Goal: Information Seeking & Learning: Check status

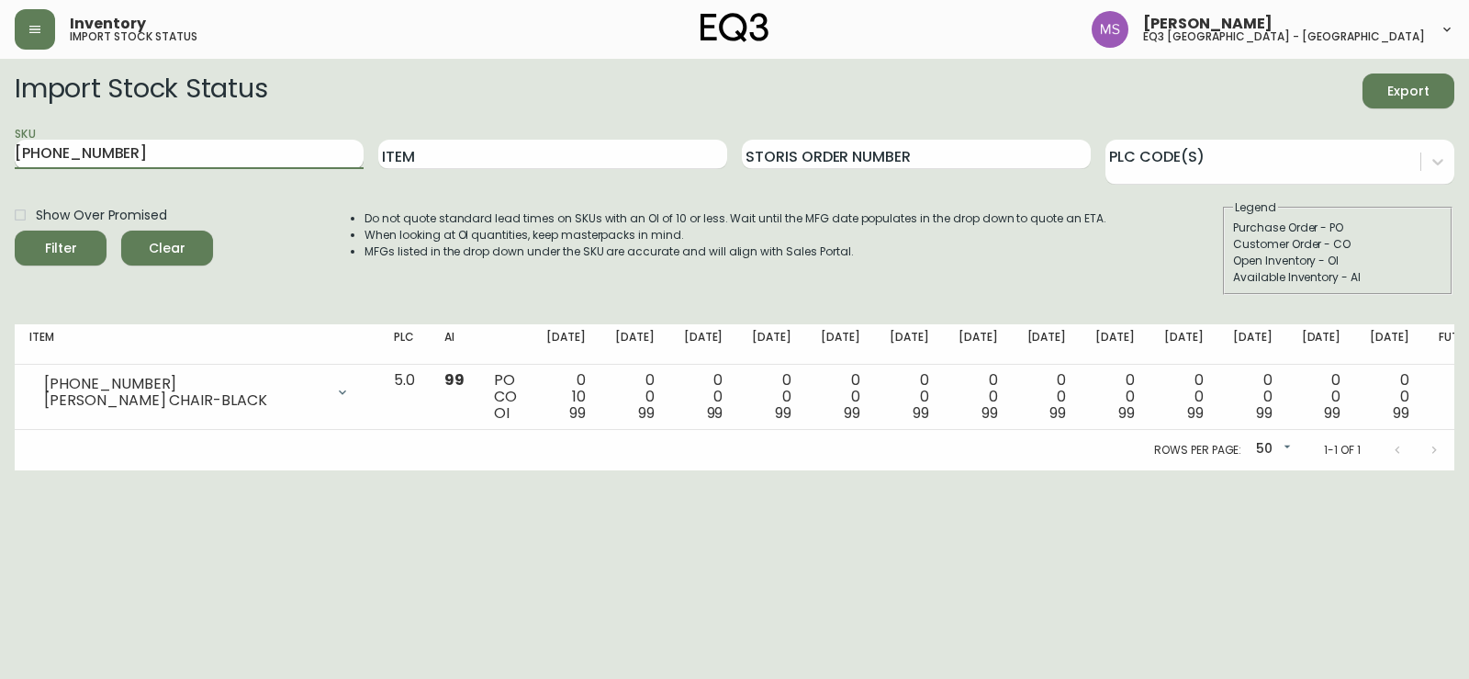
drag, startPoint x: 0, startPoint y: 172, endPoint x: 19, endPoint y: 168, distance: 19.6
click at [11, 172] on main "Import Stock Status Export SKU [PHONE_NUMBER] Item Storis Order Number PLC Code…" at bounding box center [734, 264] width 1469 height 411
click at [511, 158] on input "Item" at bounding box center [552, 154] width 349 height 29
type input "joli"
click at [15, 230] on button "Filter" at bounding box center [61, 247] width 92 height 35
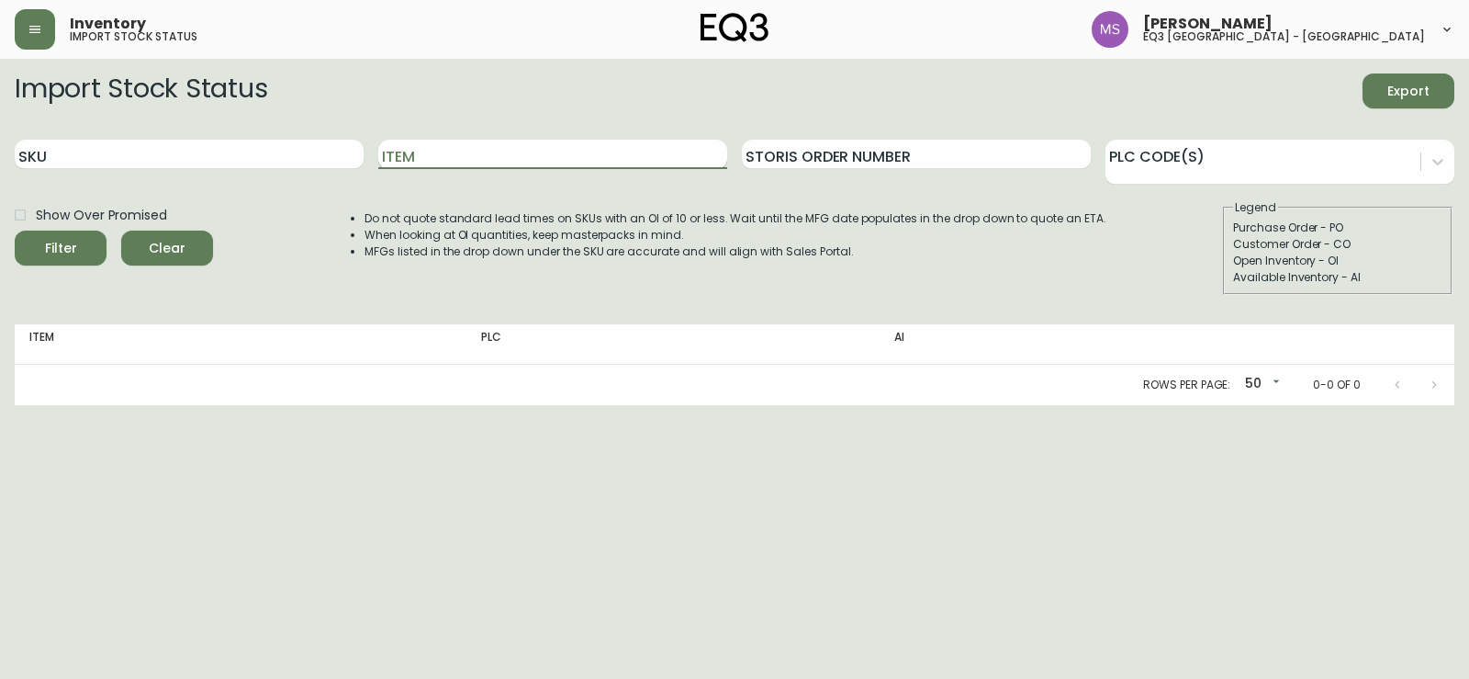
click at [510, 160] on input "Item" at bounding box center [552, 154] width 349 height 29
type input "[DATE]"
click at [15, 230] on button "Filter" at bounding box center [61, 247] width 92 height 35
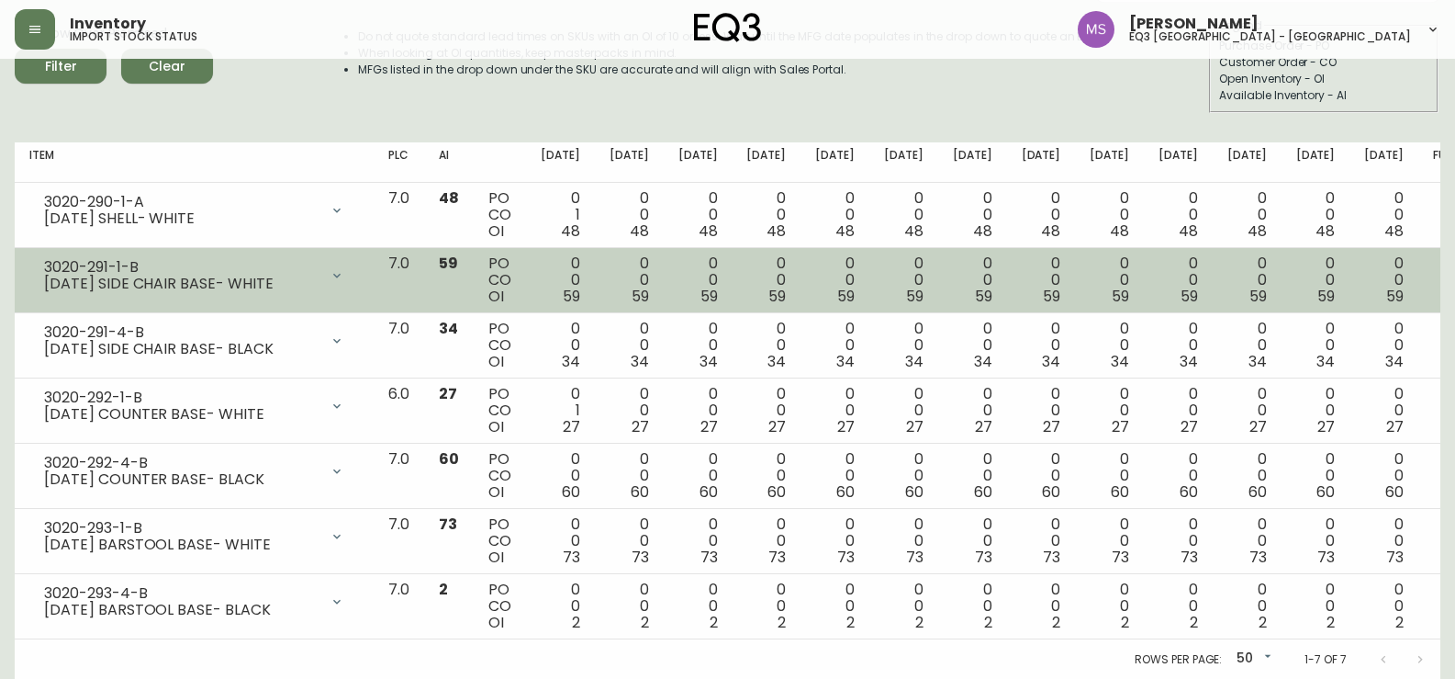
scroll to position [183, 0]
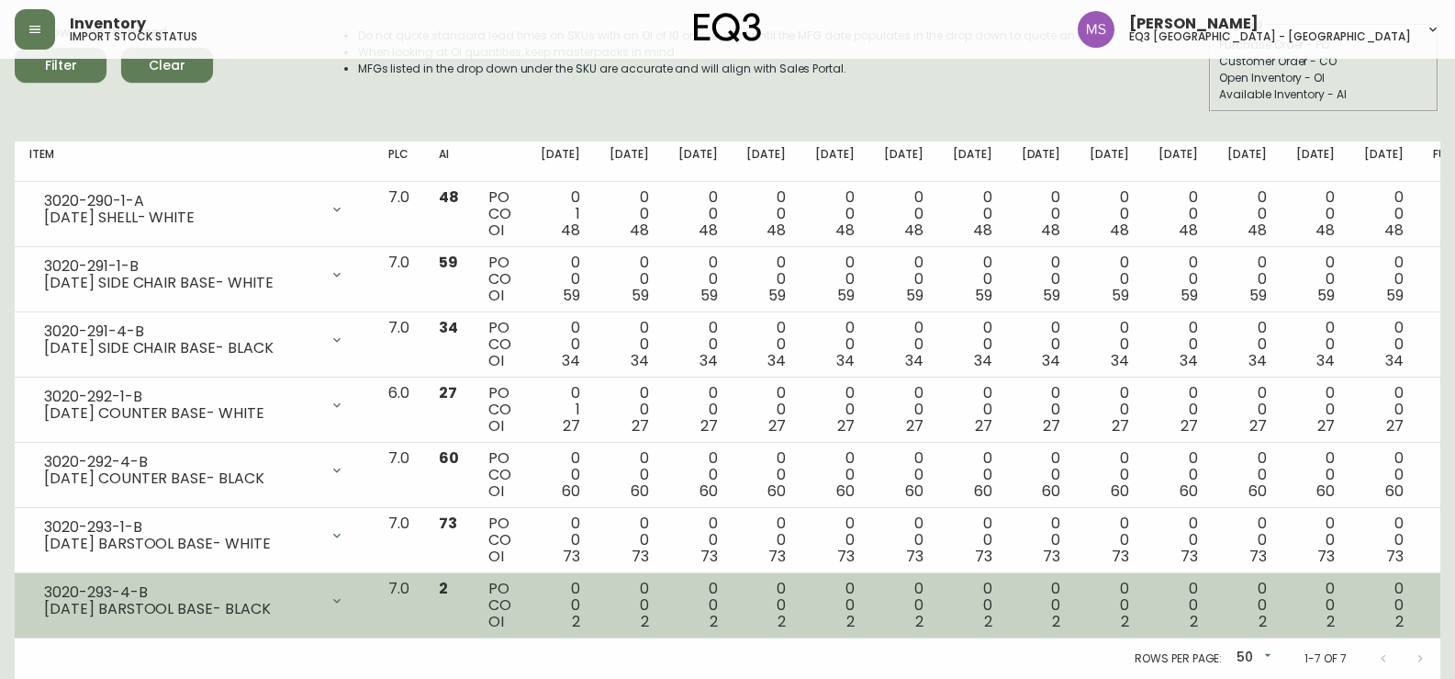
click at [171, 604] on div "[DATE] BARSTOOL BASE- BLACK" at bounding box center [181, 609] width 275 height 17
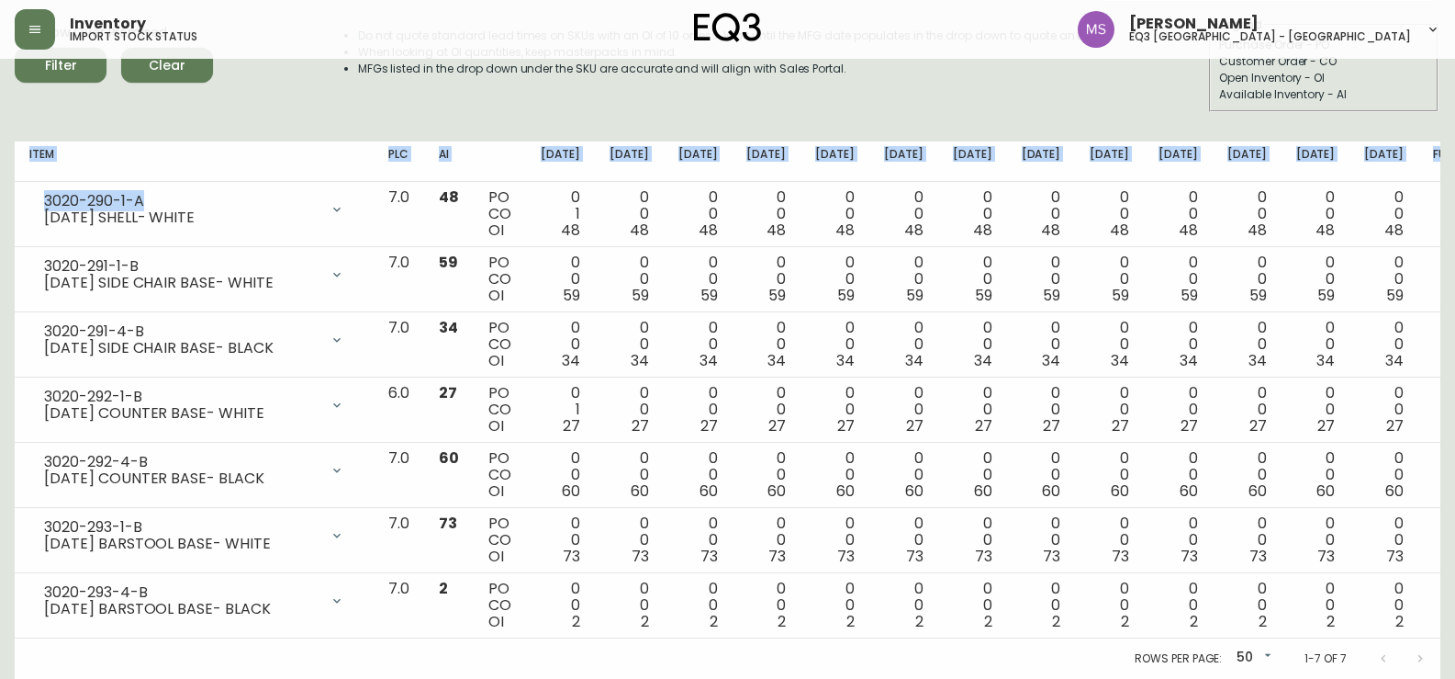
drag, startPoint x: 154, startPoint y: 197, endPoint x: 1, endPoint y: 209, distance: 153.8
click at [1, 209] on main "Import Stock Status Export SKU Item [DATE] Storis Order Number PLC Code(s) Show…" at bounding box center [727, 277] width 1455 height 803
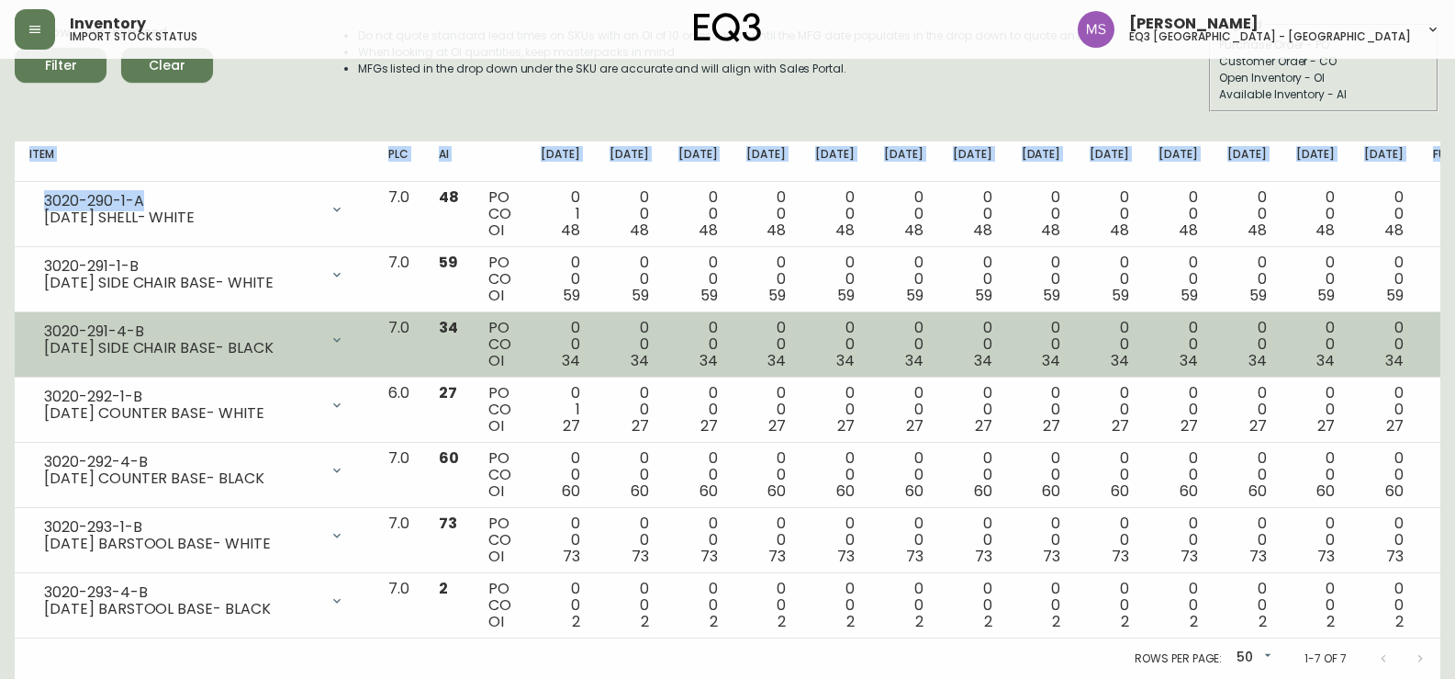
copy table "Item PLC AI [DATE] Sep [DATE] Oct [DATE] Oct [DATE] [DATE] Nov [DATE] Nov [DATE…"
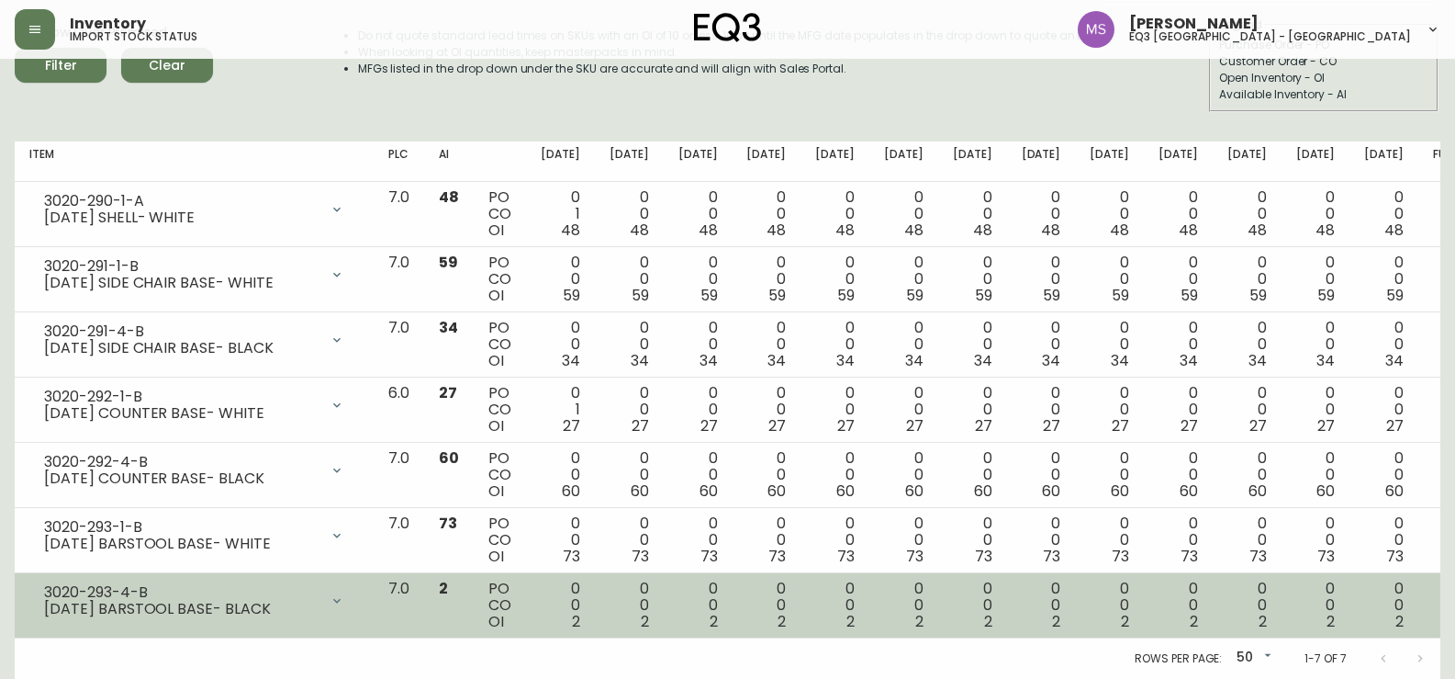
drag, startPoint x: 288, startPoint y: 612, endPoint x: 280, endPoint y: 597, distance: 17.7
click at [288, 612] on div "[DATE] BARSTOOL BASE- BLACK" at bounding box center [181, 609] width 275 height 17
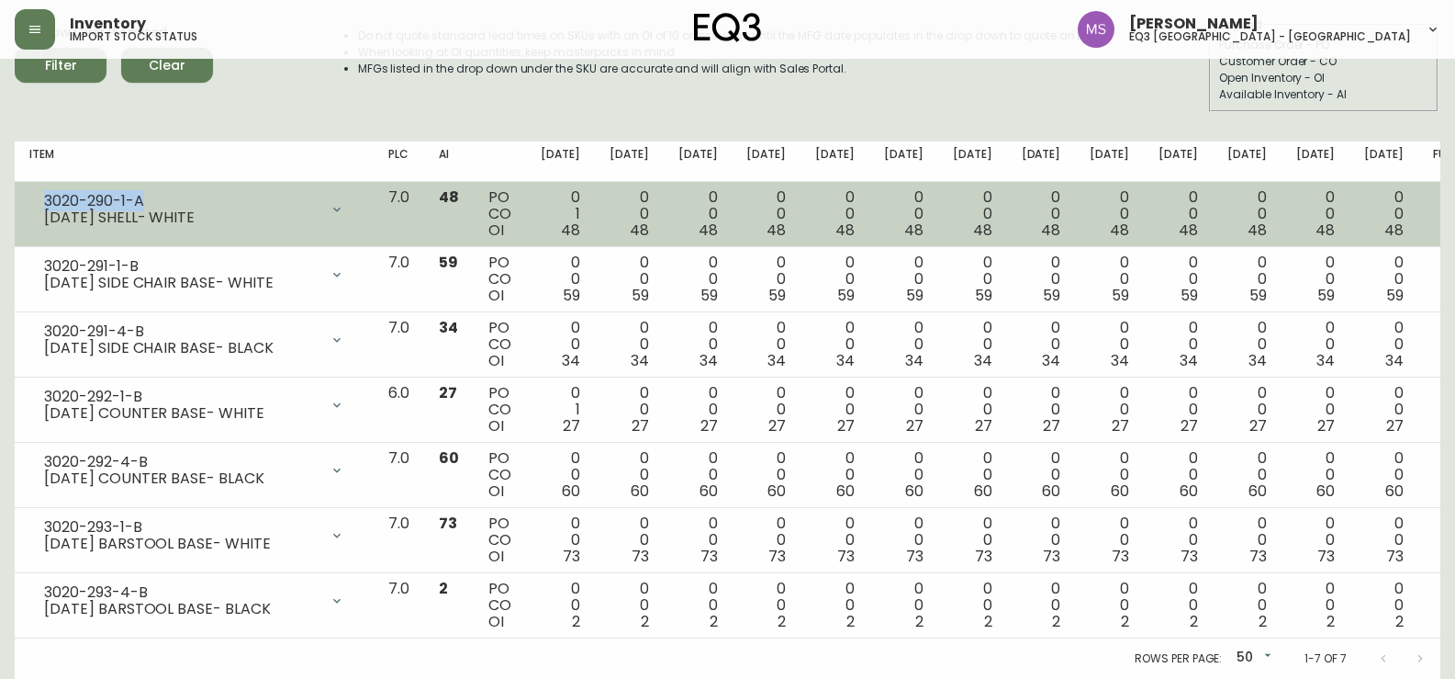
drag, startPoint x: 145, startPoint y: 200, endPoint x: 40, endPoint y: 208, distance: 105.0
click at [40, 208] on div "3020-290-1-A [DATE] SHELL- WHITE" at bounding box center [194, 209] width 330 height 40
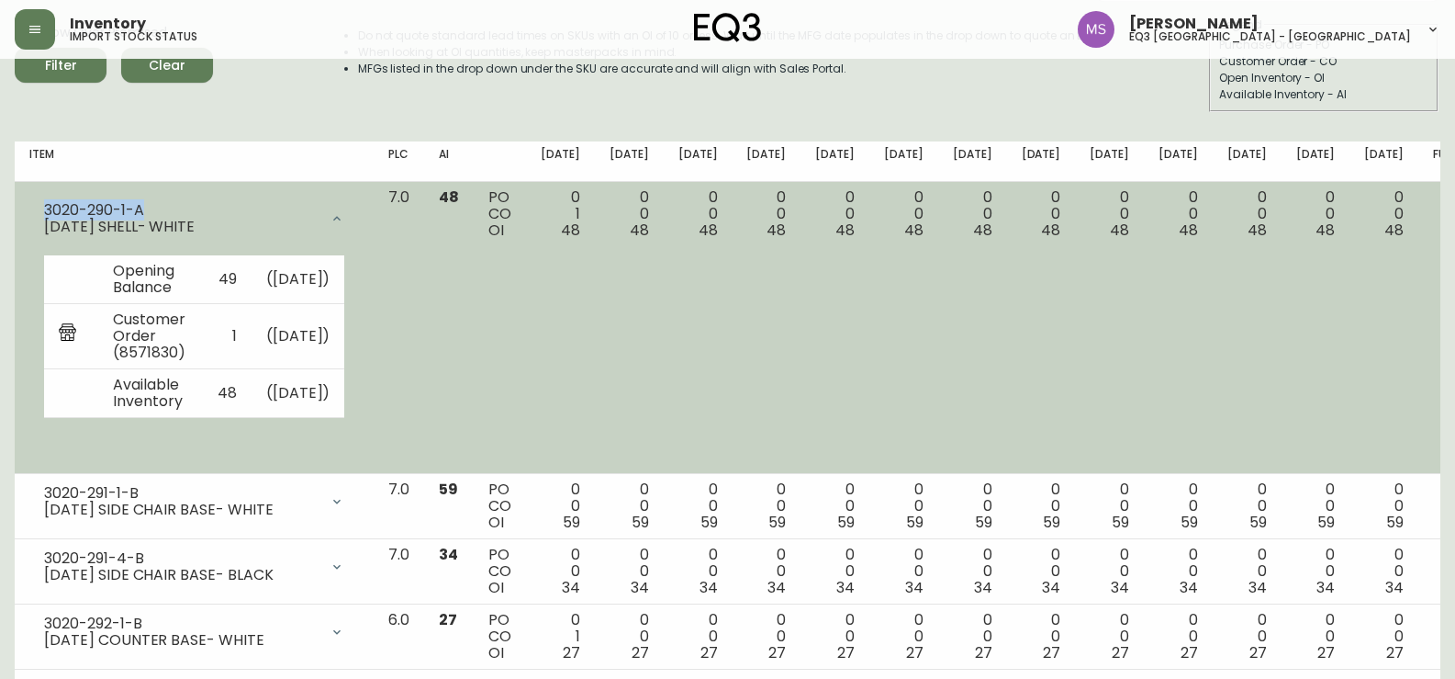
copy div "3020-290-1-A"
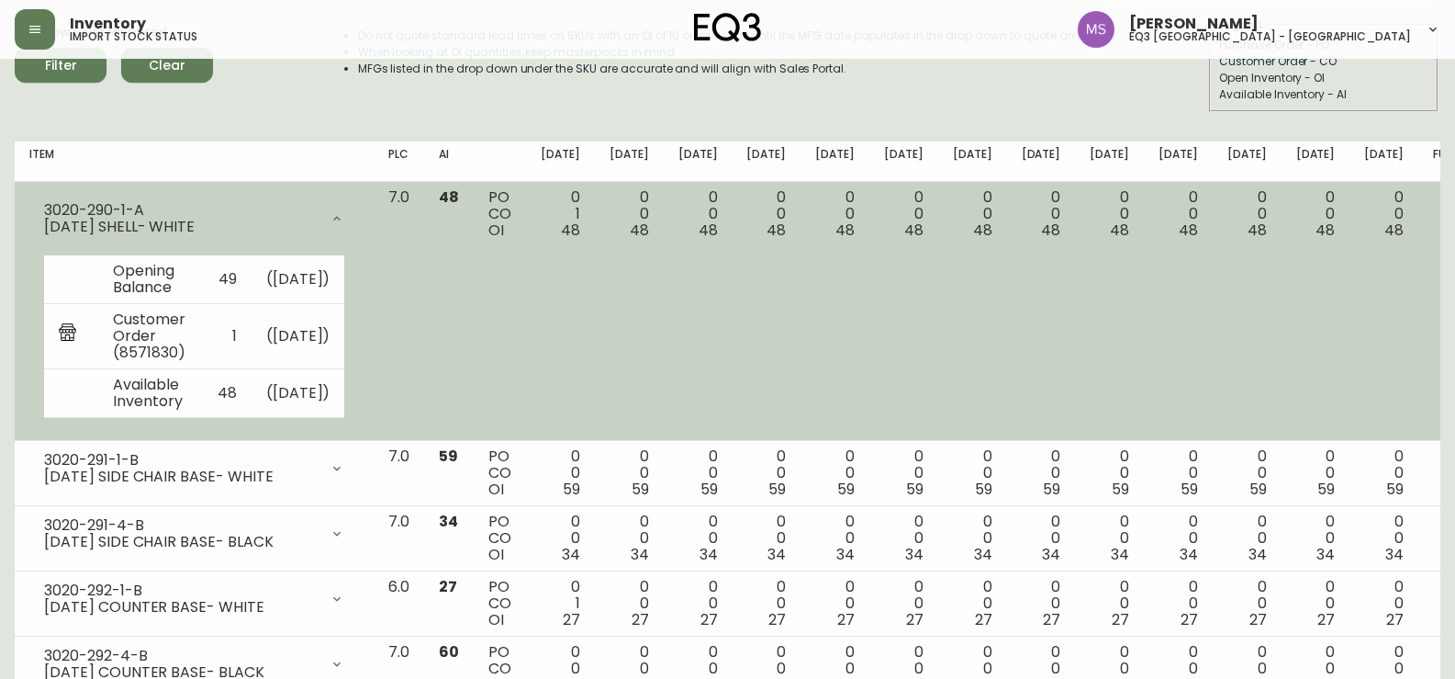
click at [1419, 383] on td "0 0 48" at bounding box center [1453, 311] width 69 height 259
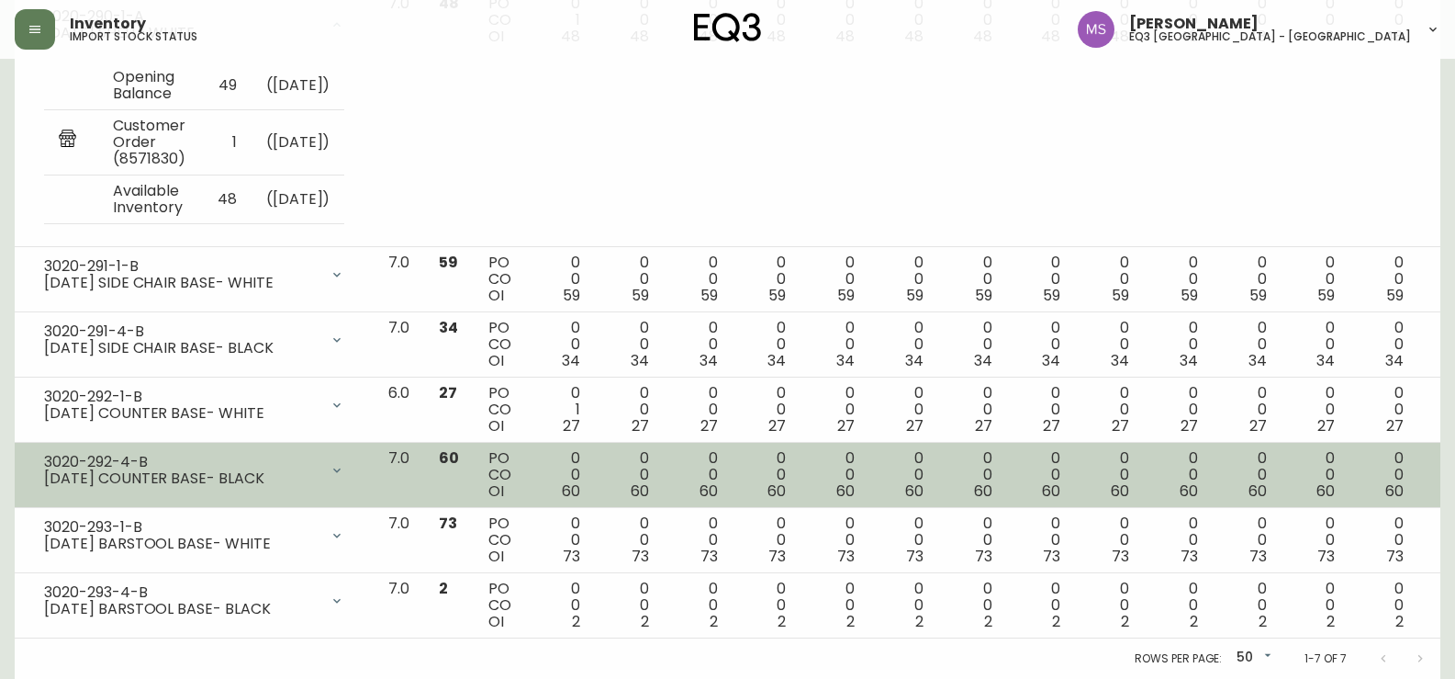
scroll to position [410, 0]
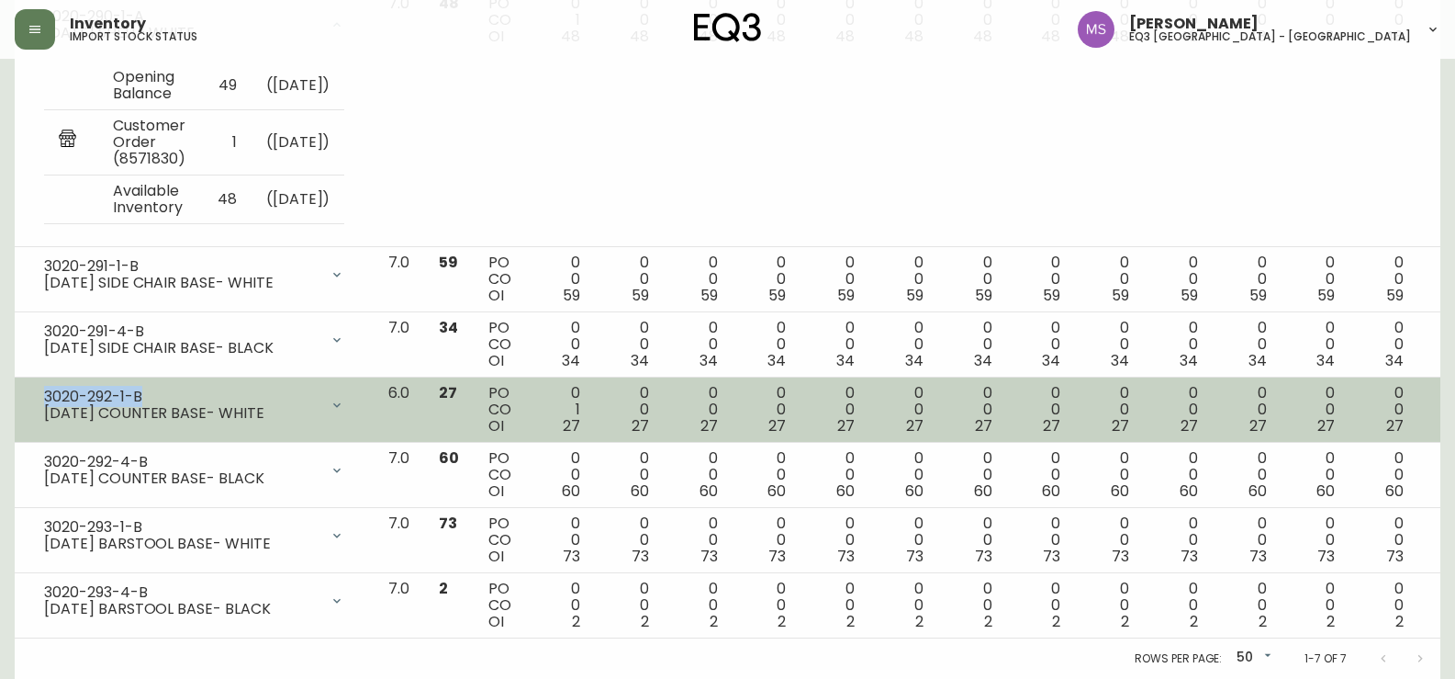
drag, startPoint x: 141, startPoint y: 394, endPoint x: 43, endPoint y: 398, distance: 98.3
click at [43, 398] on div "3020-292-1-B [DATE] COUNTER BASE- WHITE" at bounding box center [194, 405] width 330 height 40
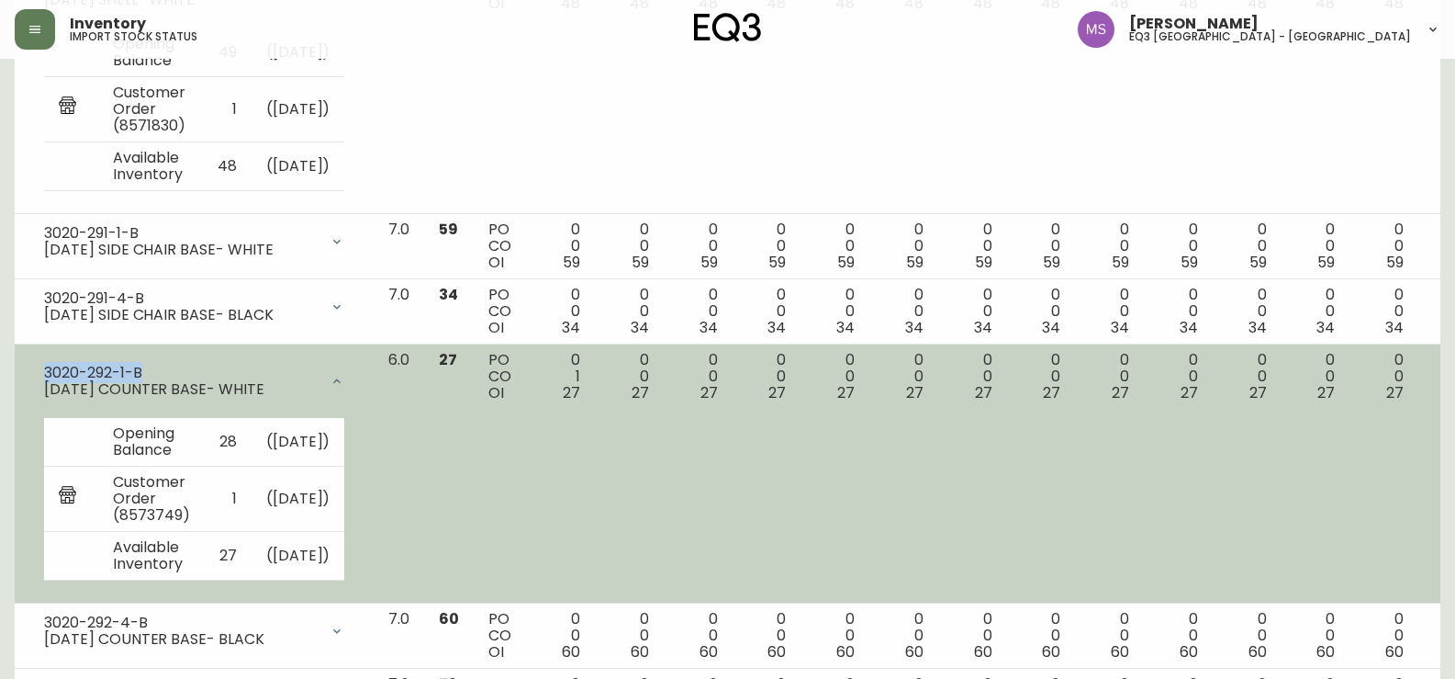
copy div "3020-292-1-B"
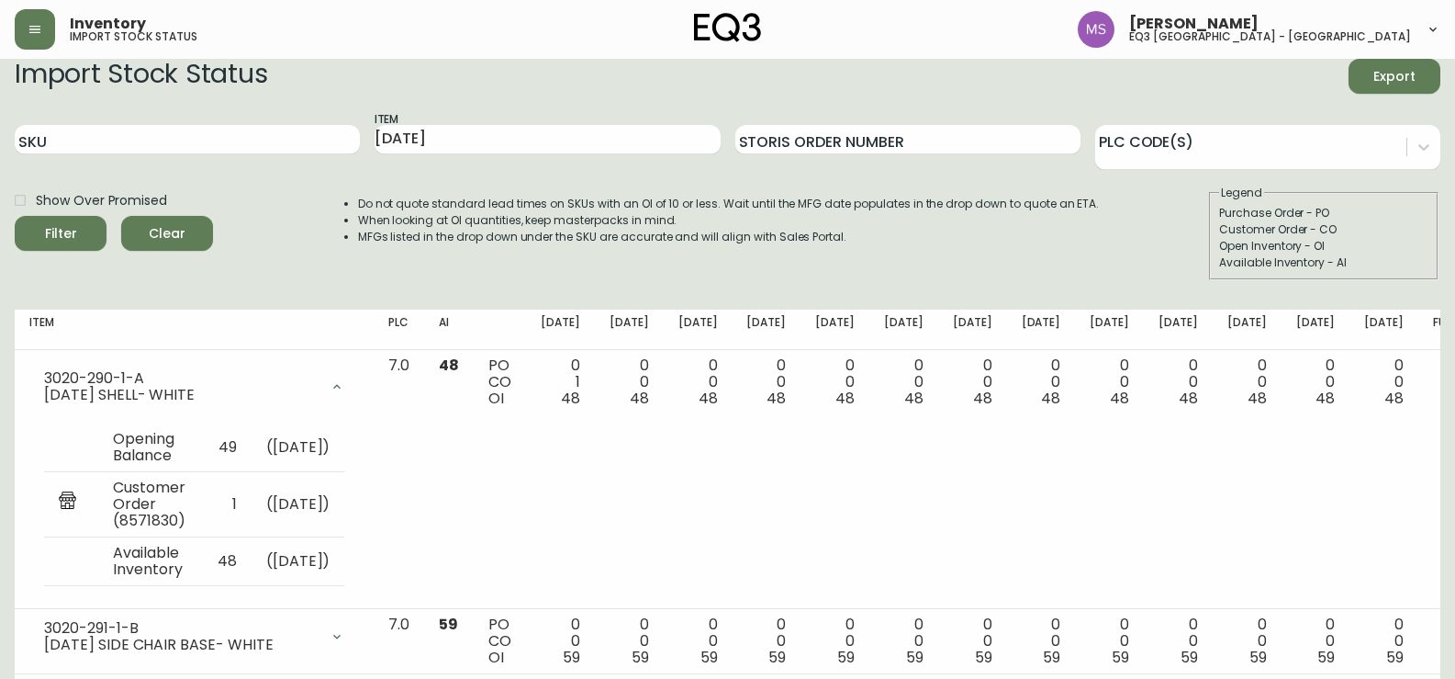
scroll to position [0, 0]
